Goal: Information Seeking & Learning: Learn about a topic

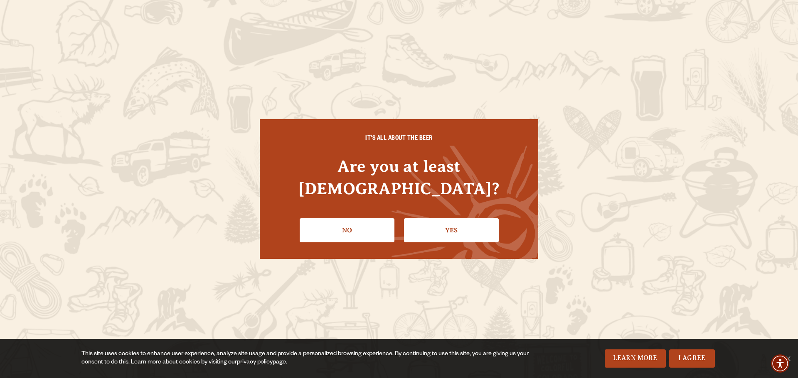
click at [454, 218] on link "Yes" at bounding box center [451, 230] width 95 height 24
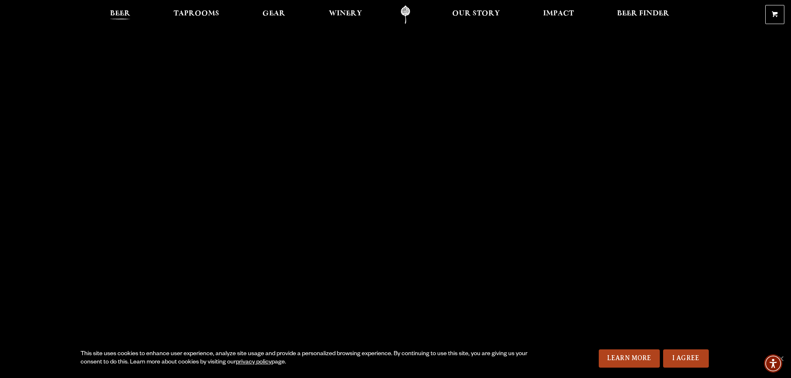
click at [115, 10] on span "Beer" at bounding box center [120, 13] width 20 height 7
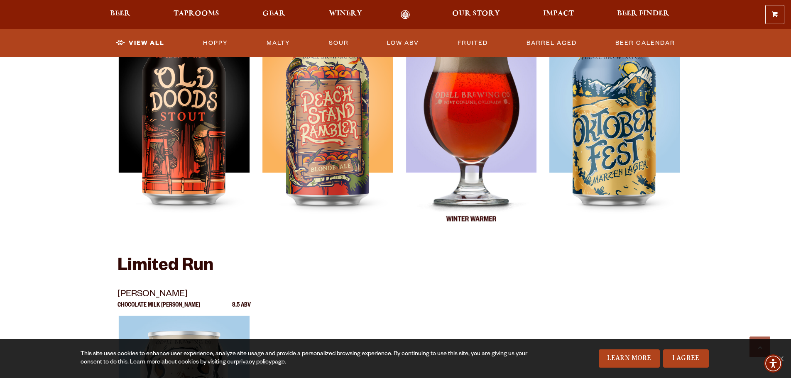
scroll to position [1080, 0]
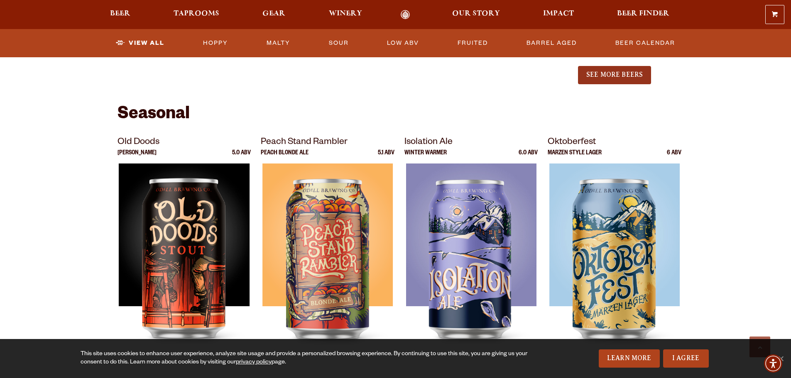
click at [606, 78] on button "See More Beers" at bounding box center [614, 75] width 73 height 18
